Goal: Information Seeking & Learning: Compare options

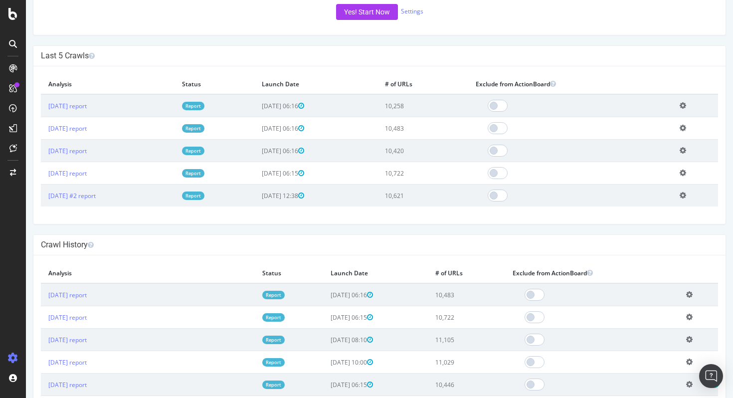
scroll to position [258, 0]
click at [98, 100] on td "2025 Sep. 24th report" at bounding box center [108, 105] width 134 height 23
click at [87, 106] on link "2025 Sep. 24th report" at bounding box center [67, 105] width 38 height 8
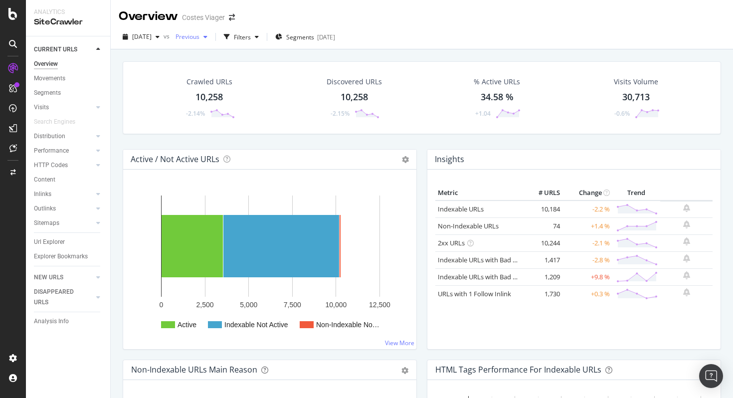
click at [210, 44] on button "Previous" at bounding box center [191, 37] width 40 height 16
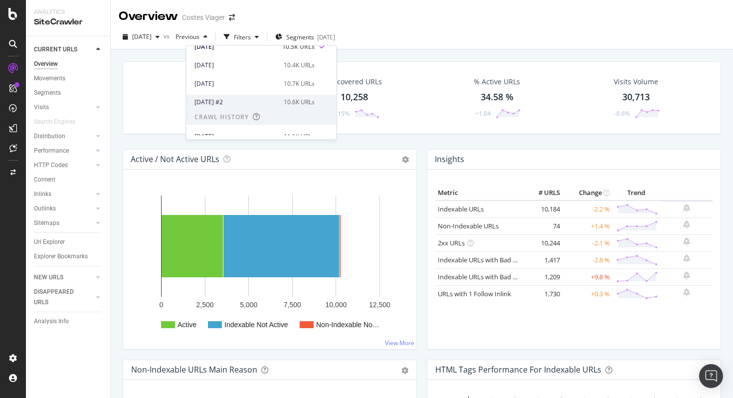
scroll to position [26, 0]
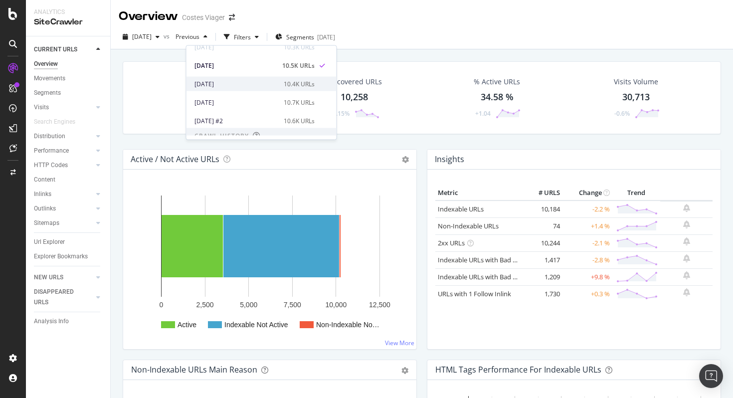
click at [278, 87] on div "2025 Aug. 27th" at bounding box center [235, 83] width 83 height 9
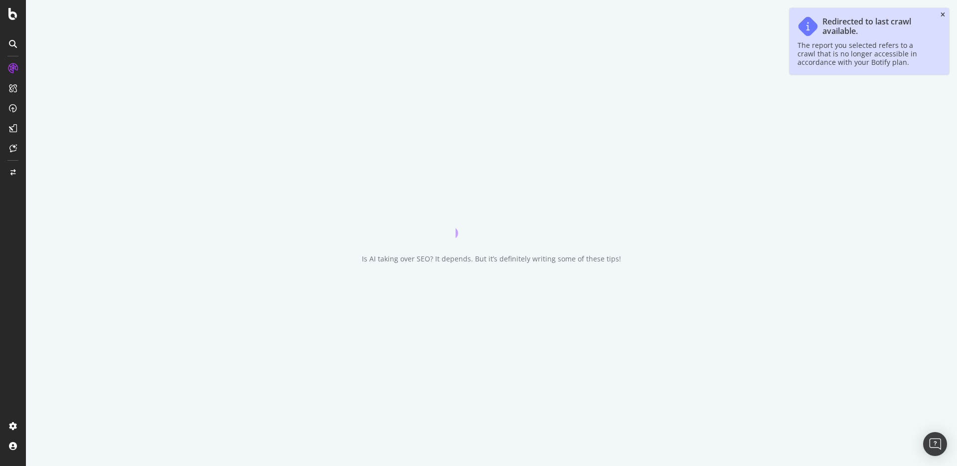
click at [943, 17] on icon "close toast" at bounding box center [943, 15] width 4 height 6
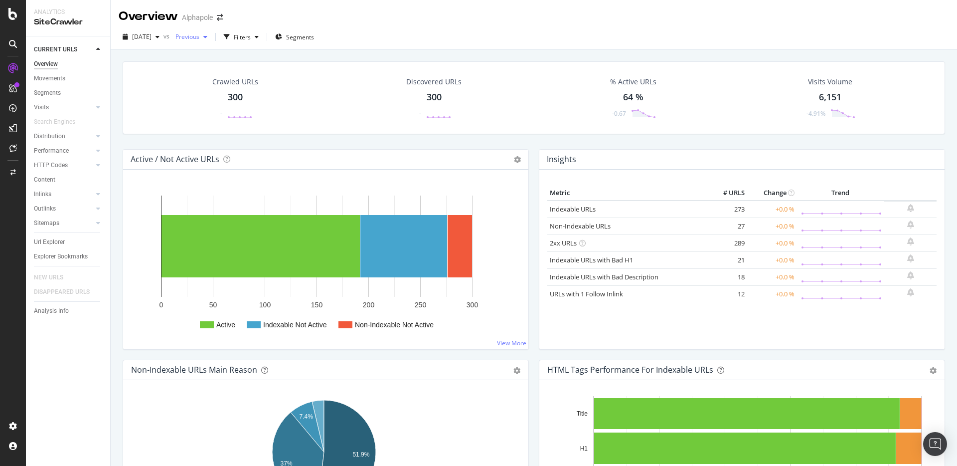
click at [211, 41] on div "Previous" at bounding box center [191, 36] width 40 height 15
click at [241, 108] on div "[DATE]" at bounding box center [222, 109] width 57 height 9
